Goal: Navigation & Orientation: Find specific page/section

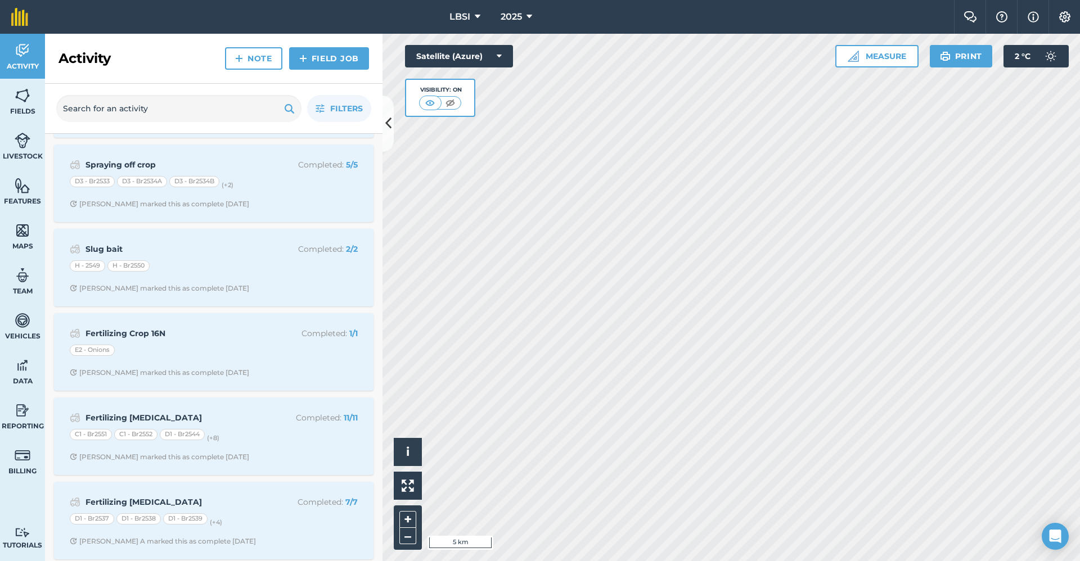
scroll to position [183, 0]
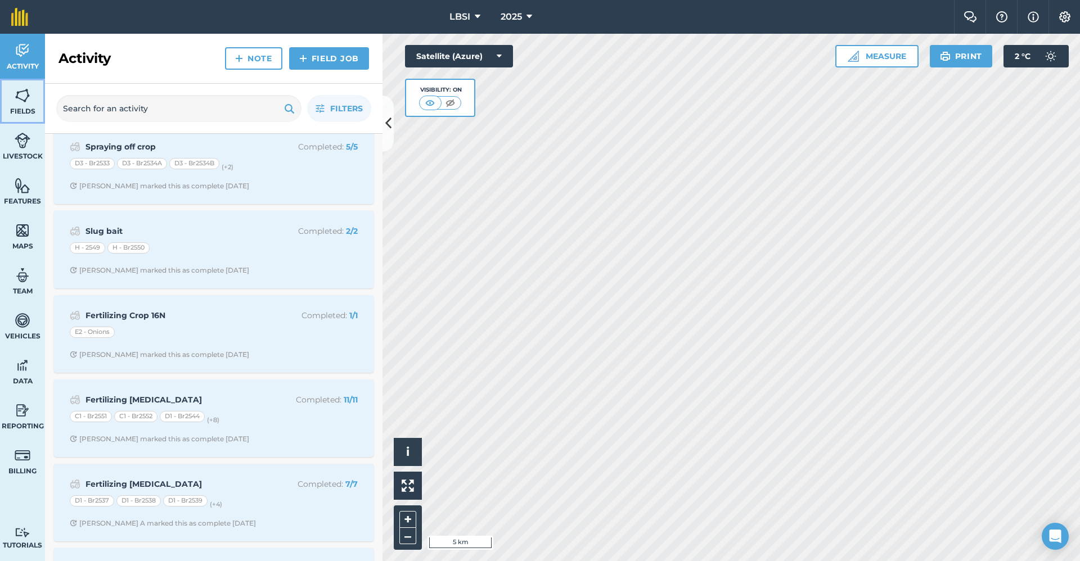
click at [26, 96] on img at bounding box center [23, 95] width 16 height 17
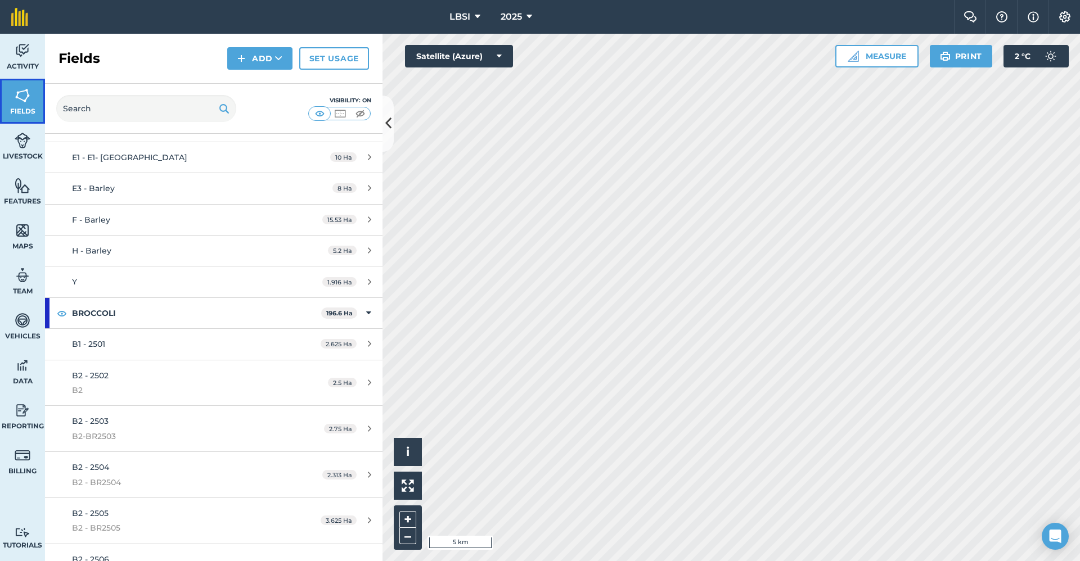
scroll to position [576, 0]
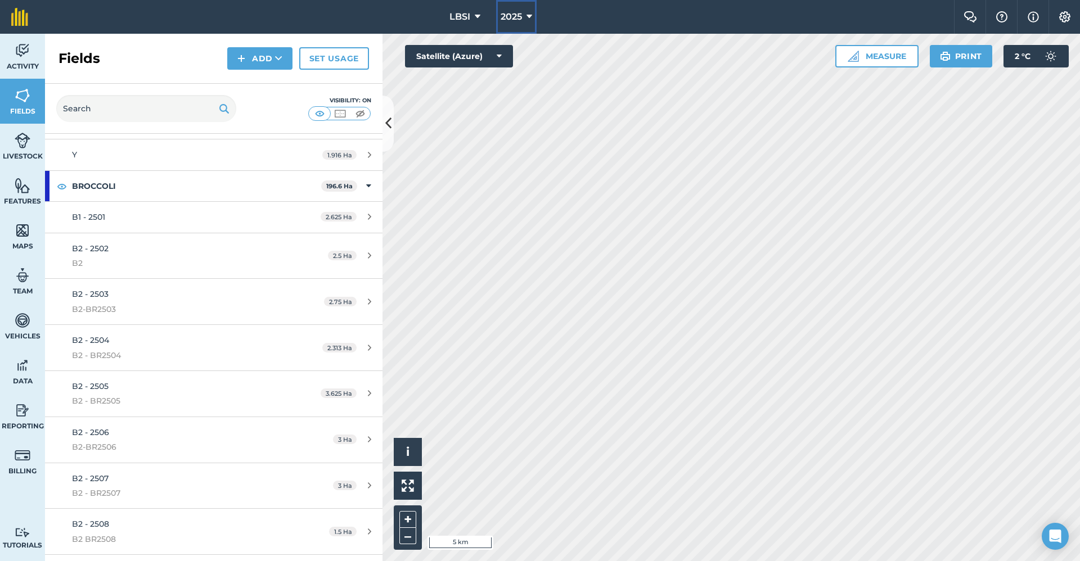
click at [532, 13] on icon at bounding box center [529, 16] width 6 height 13
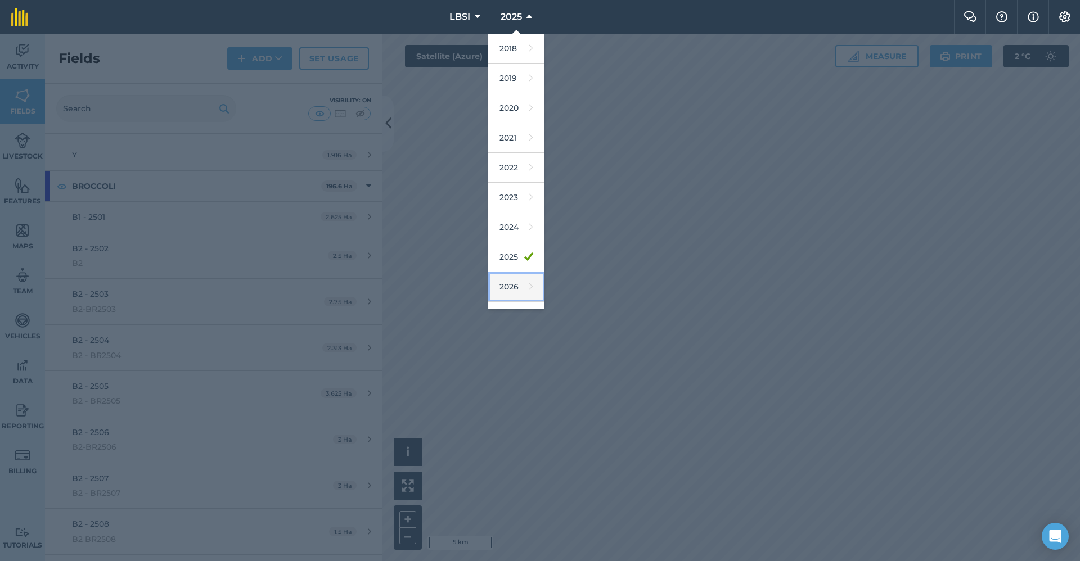
click at [516, 288] on link "2026" at bounding box center [516, 287] width 56 height 30
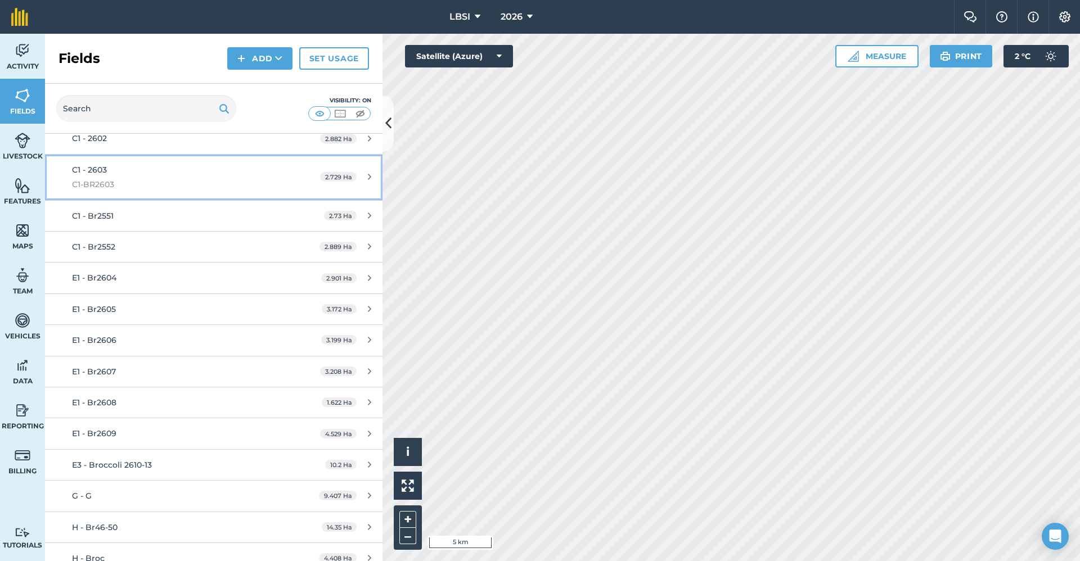
click at [142, 175] on div "C1 - 2603 C1-BR2603" at bounding box center [177, 178] width 211 height 28
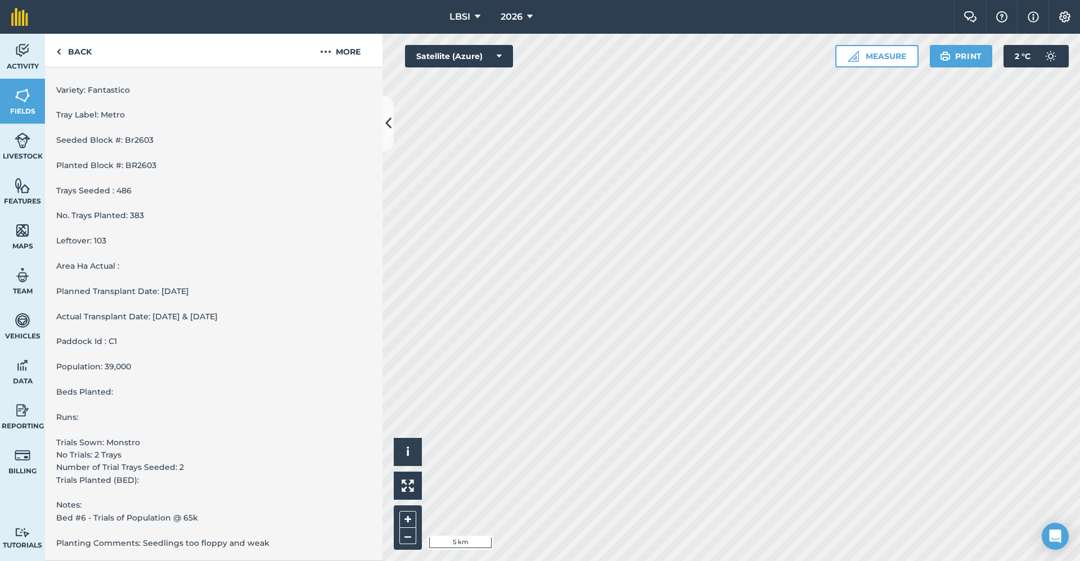
scroll to position [127, 0]
